Goal: Obtain resource: Obtain resource

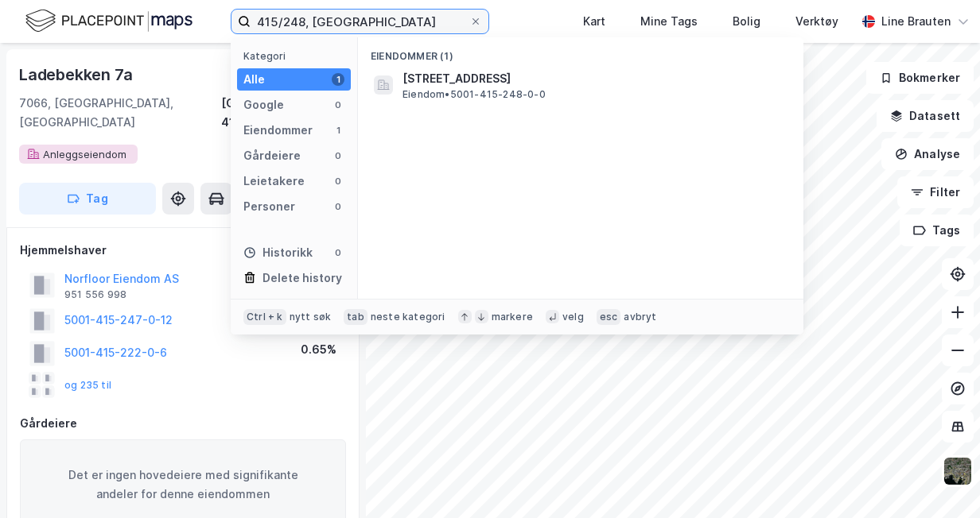
click at [368, 21] on input "415/248, [GEOGRAPHIC_DATA]" at bounding box center [359, 22] width 219 height 24
type input "4"
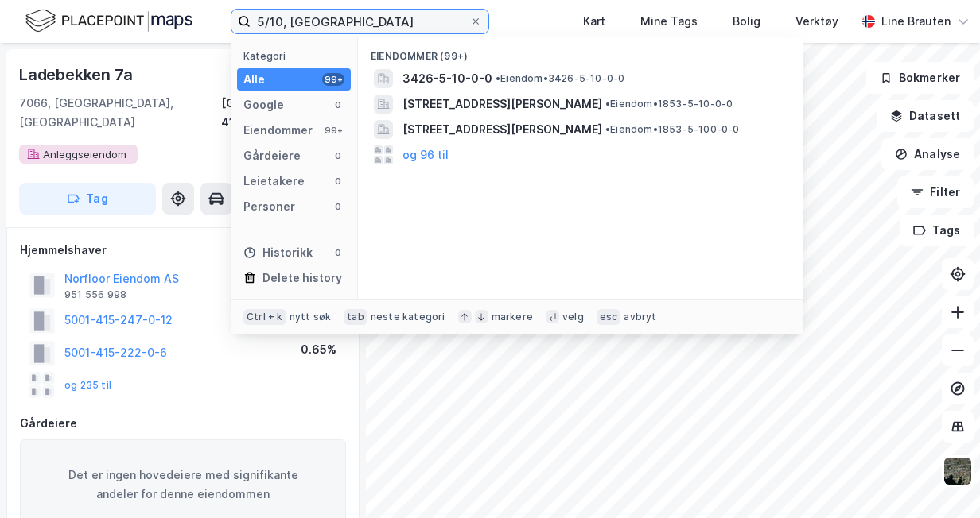
type input "5/10, [GEOGRAPHIC_DATA]"
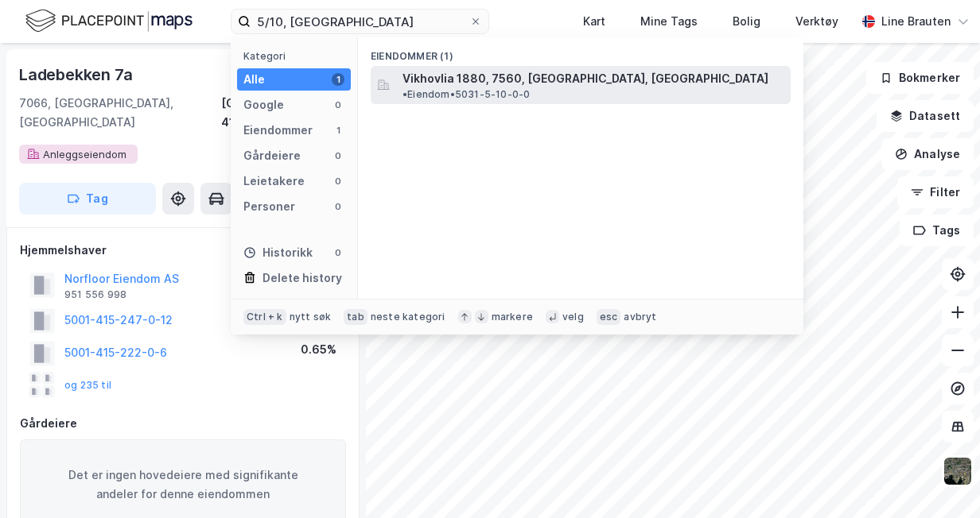
click at [420, 77] on span "Vikhovlia 1880, 7560, [GEOGRAPHIC_DATA], [GEOGRAPHIC_DATA]" at bounding box center [585, 78] width 366 height 19
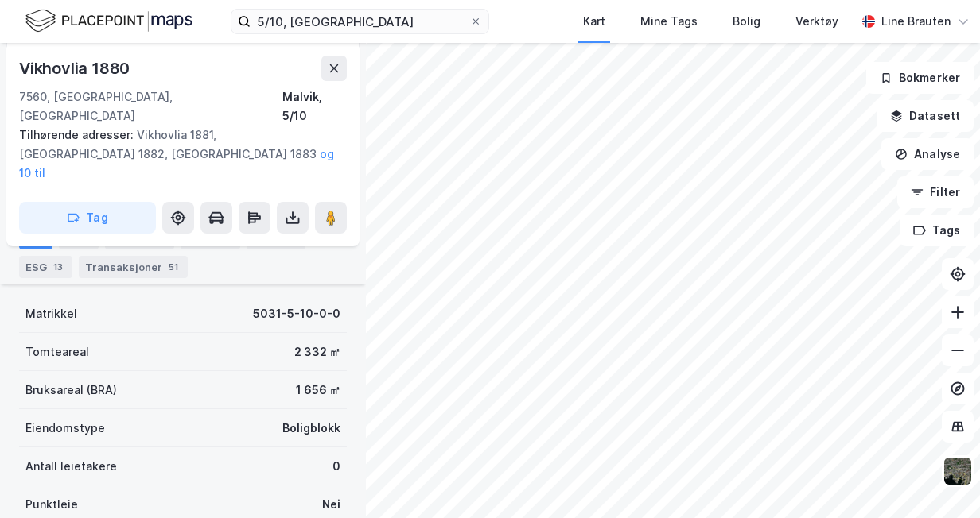
scroll to position [302, 0]
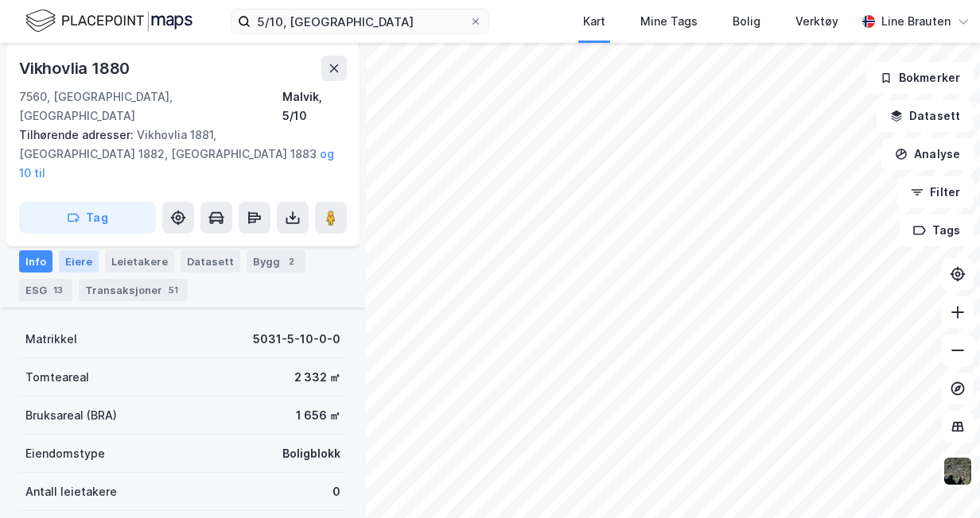
click at [73, 250] on div "Eiere" at bounding box center [79, 261] width 40 height 22
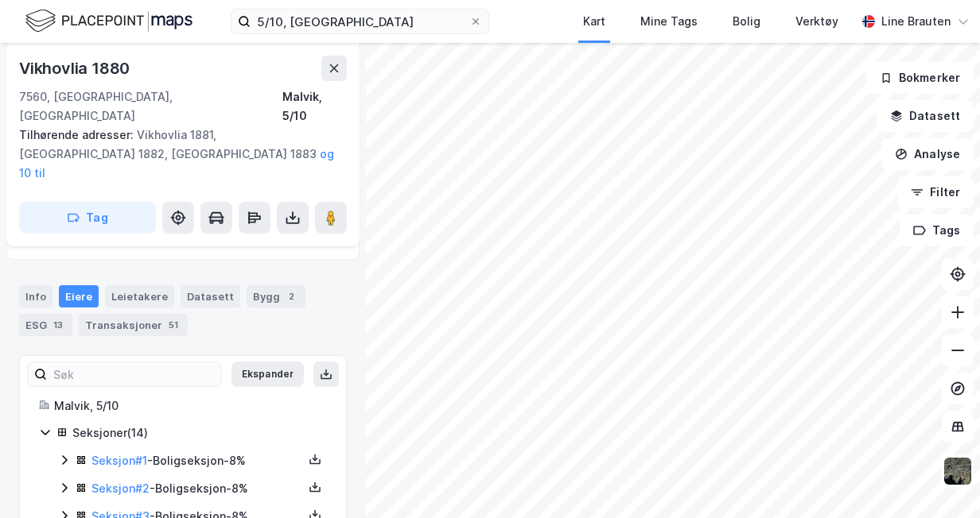
scroll to position [506, 0]
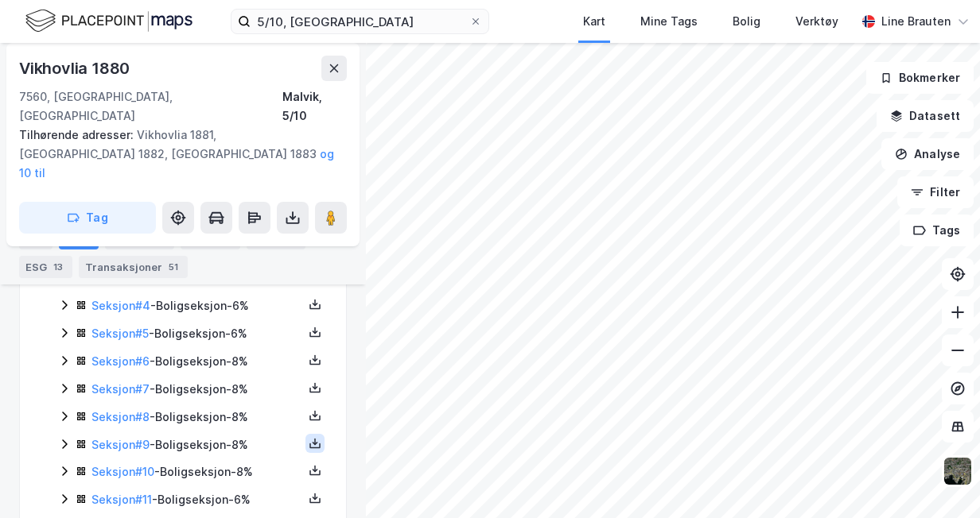
click at [309, 437] on icon at bounding box center [315, 443] width 13 height 13
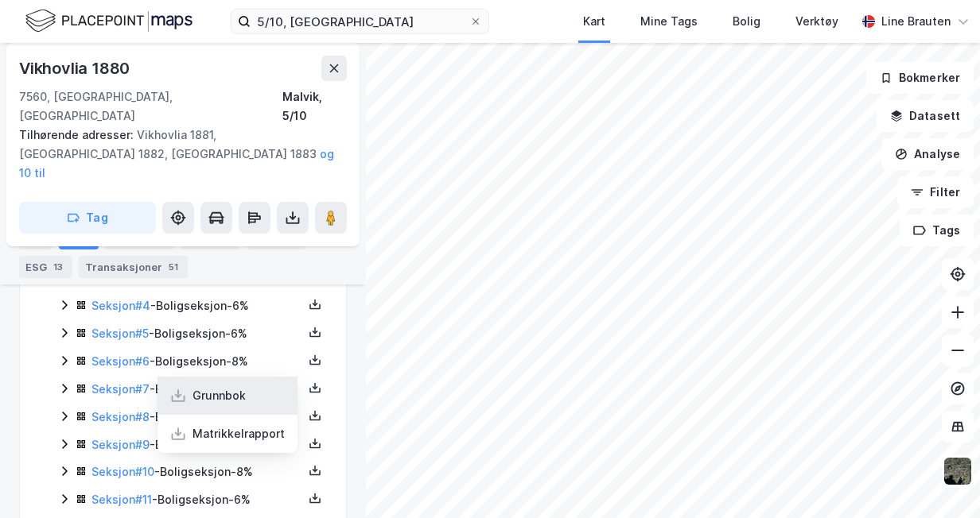
click at [233, 386] on div "Grunnbok" at bounding box center [218, 395] width 53 height 19
